Goal: Find contact information: Find contact information

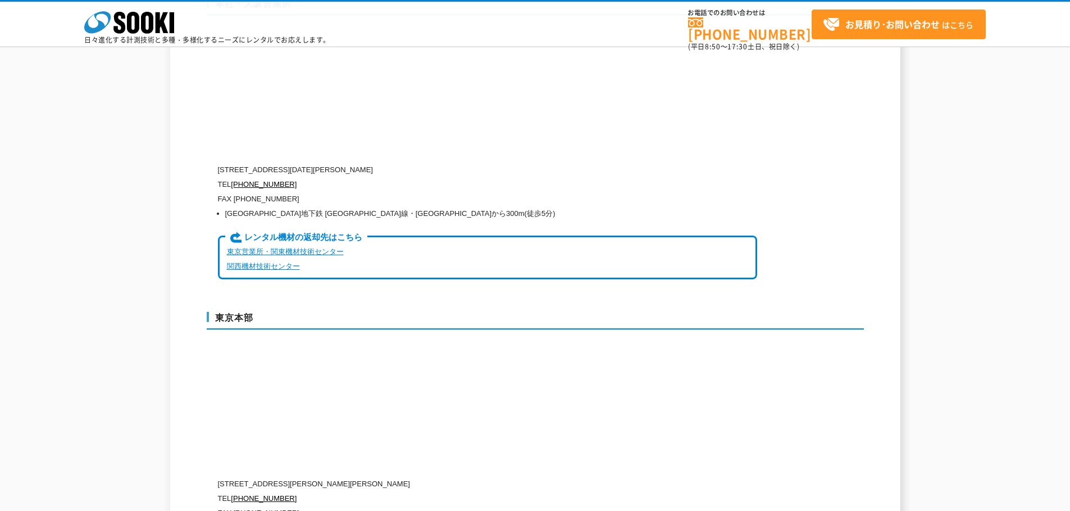
scroll to position [2748, 0]
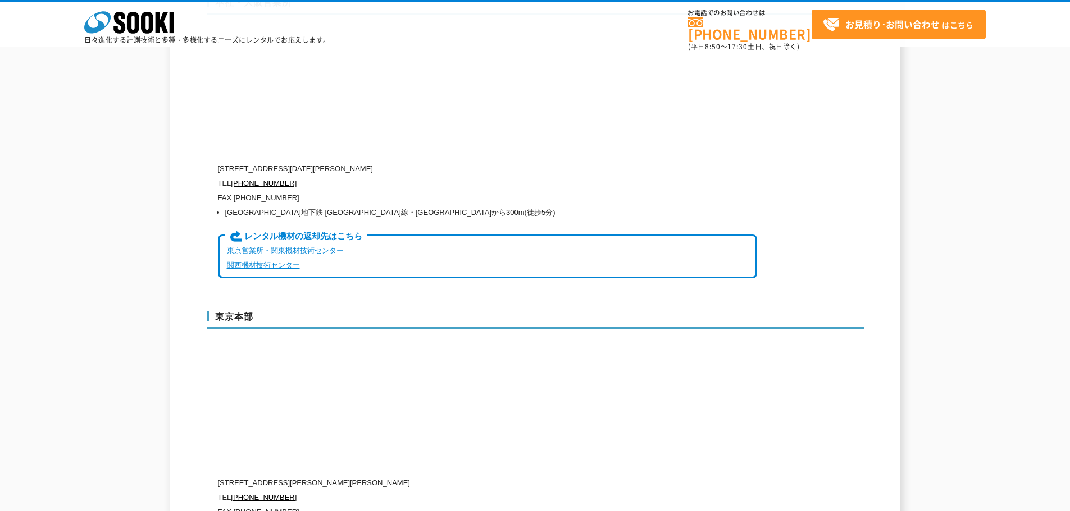
drag, startPoint x: 268, startPoint y: 142, endPoint x: 452, endPoint y: 145, distance: 184.2
click at [452, 162] on p "[STREET_ADDRESS][DATE][PERSON_NAME]" at bounding box center [487, 169] width 539 height 15
copy p "[STREET_ADDRESS][DATE][PERSON_NAME]"
click at [514, 176] on p "TEL [PHONE_NUMBER]" at bounding box center [487, 183] width 539 height 15
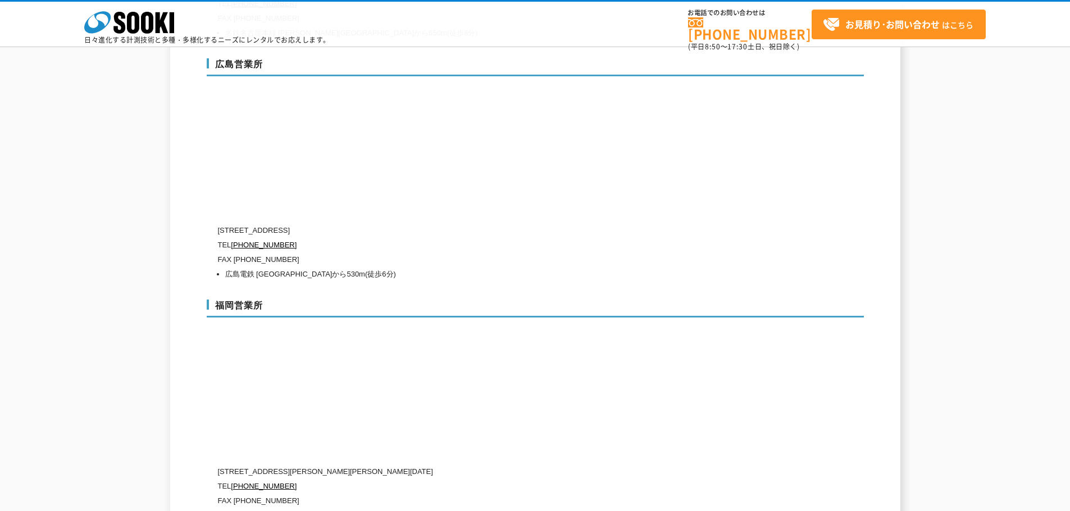
scroll to position [4433, 0]
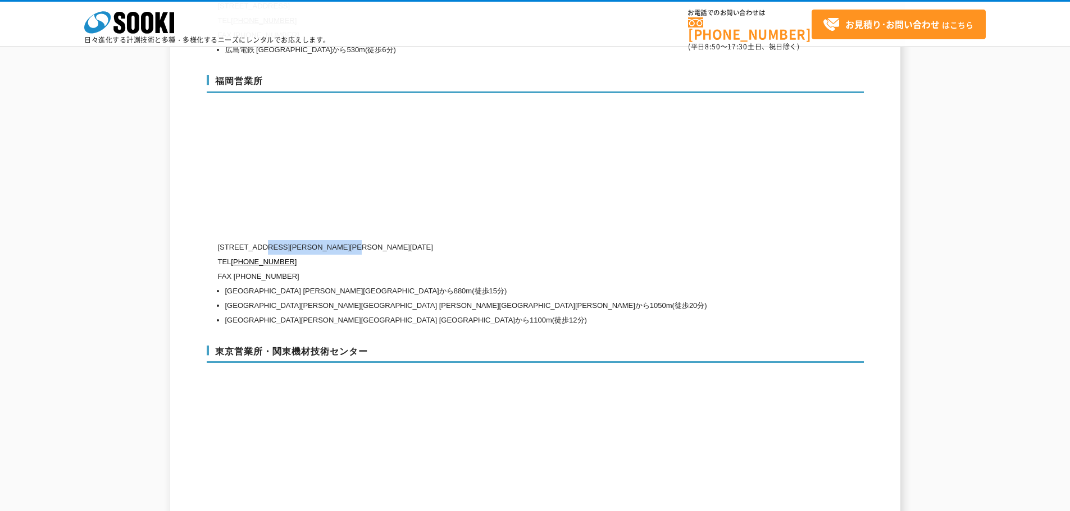
drag, startPoint x: 264, startPoint y: 225, endPoint x: 393, endPoint y: 219, distance: 128.7
click at [393, 240] on p "[STREET_ADDRESS][PERSON_NAME][PERSON_NAME][DATE]" at bounding box center [487, 247] width 539 height 15
copy p "[STREET_ADDRESS][PERSON_NAME][DATE]"
drag, startPoint x: 296, startPoint y: 236, endPoint x: 233, endPoint y: 234, distance: 63.5
click at [233, 255] on p "TEL [PHONE_NUMBER]" at bounding box center [487, 262] width 539 height 15
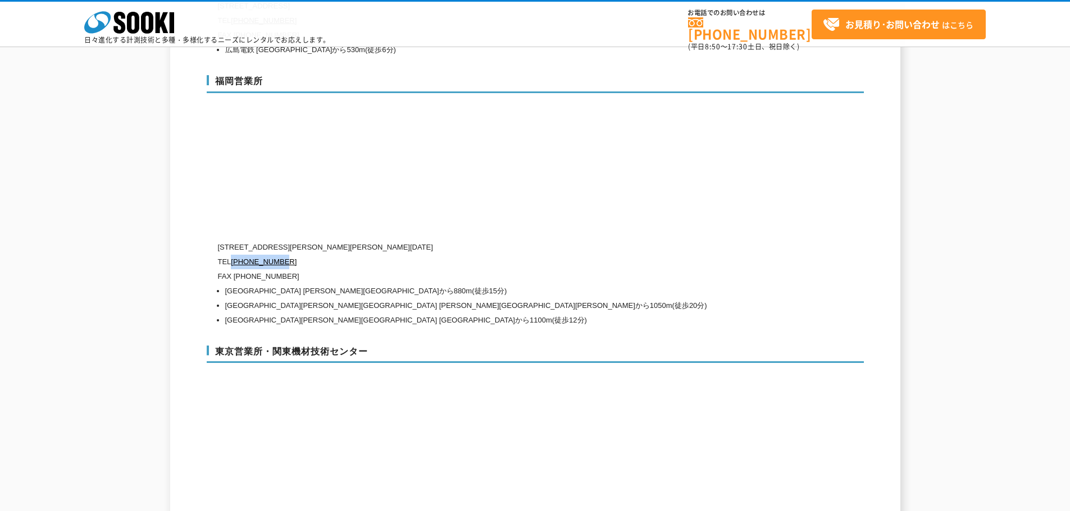
copy link "[PHONE_NUMBER]"
